Goal: Transaction & Acquisition: Obtain resource

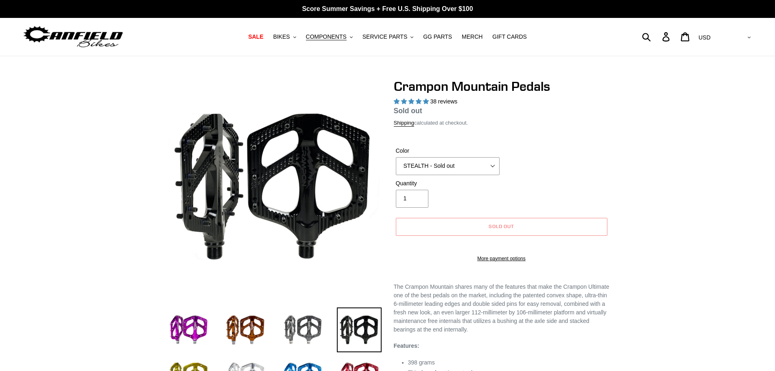
select select "highest-rating"
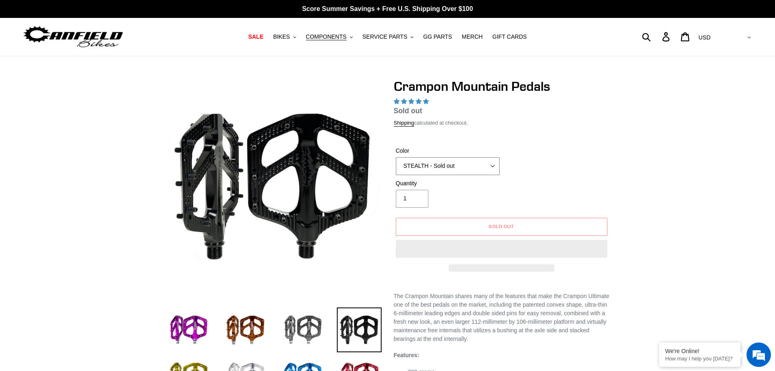
click at [422, 166] on select "GRAY BLACK STEALTH - Sold out POLISHED RED BLUE [GEOGRAPHIC_DATA] ORANGE PNW GR…" at bounding box center [448, 166] width 104 height 18
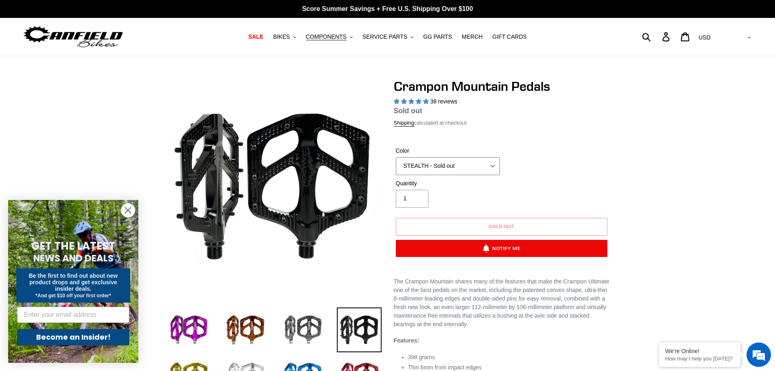
select select "highest-rating"
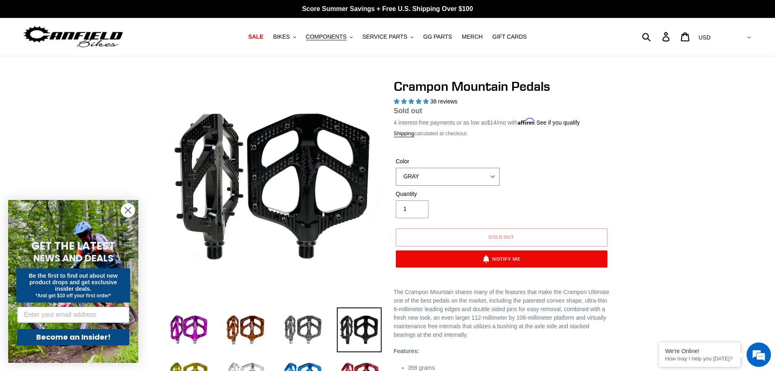
click at [396, 168] on select "GRAY BLACK STEALTH - Sold out POLISHED RED BLUE [GEOGRAPHIC_DATA] ORANGE PNW GR…" at bounding box center [448, 177] width 104 height 18
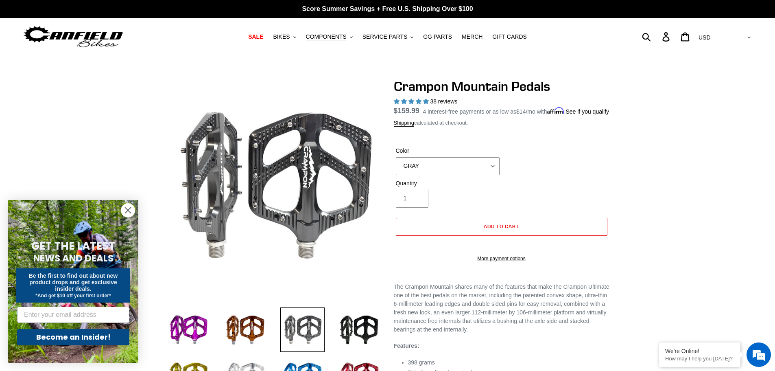
click at [421, 174] on select "GRAY BLACK STEALTH - Sold out POLISHED RED BLUE [GEOGRAPHIC_DATA] ORANGE PNW GR…" at bounding box center [448, 166] width 104 height 18
click at [396, 166] on select "GRAY BLACK STEALTH - Sold out POLISHED RED BLUE [GEOGRAPHIC_DATA] ORANGE PNW GR…" at bounding box center [448, 166] width 104 height 18
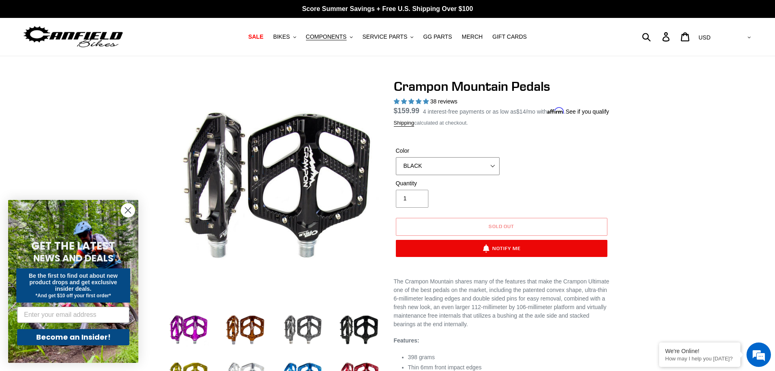
click at [425, 174] on select "GRAY BLACK STEALTH - Sold out POLISHED RED BLUE [GEOGRAPHIC_DATA] ORANGE PNW GR…" at bounding box center [448, 166] width 104 height 18
select select "STEALTH - Sold out"
click at [396, 166] on select "GRAY BLACK STEALTH - Sold out POLISHED RED BLUE [GEOGRAPHIC_DATA] ORANGE PNW GR…" at bounding box center [448, 166] width 104 height 18
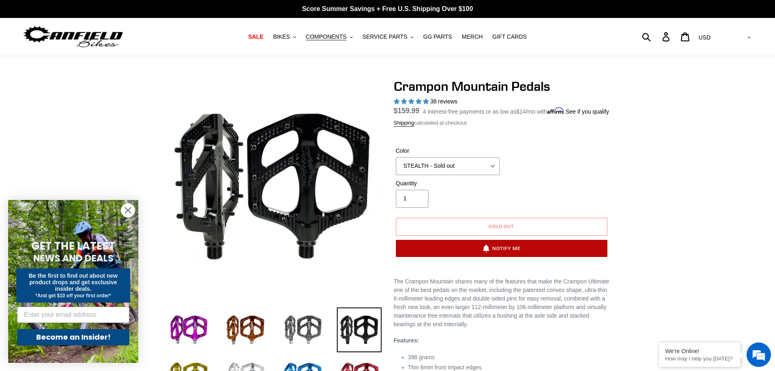
click at [494, 255] on button "Notify Me" at bounding box center [502, 248] width 212 height 17
select select "US"
select select "33045113503819"
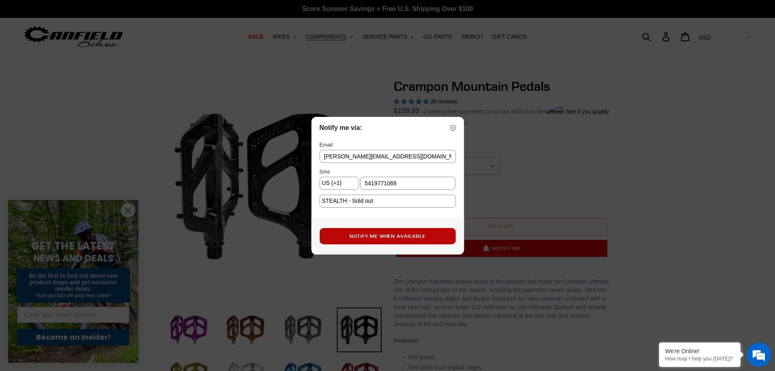
click at [395, 233] on button "Notify Me When Available" at bounding box center [387, 236] width 136 height 16
